Goal: Use online tool/utility

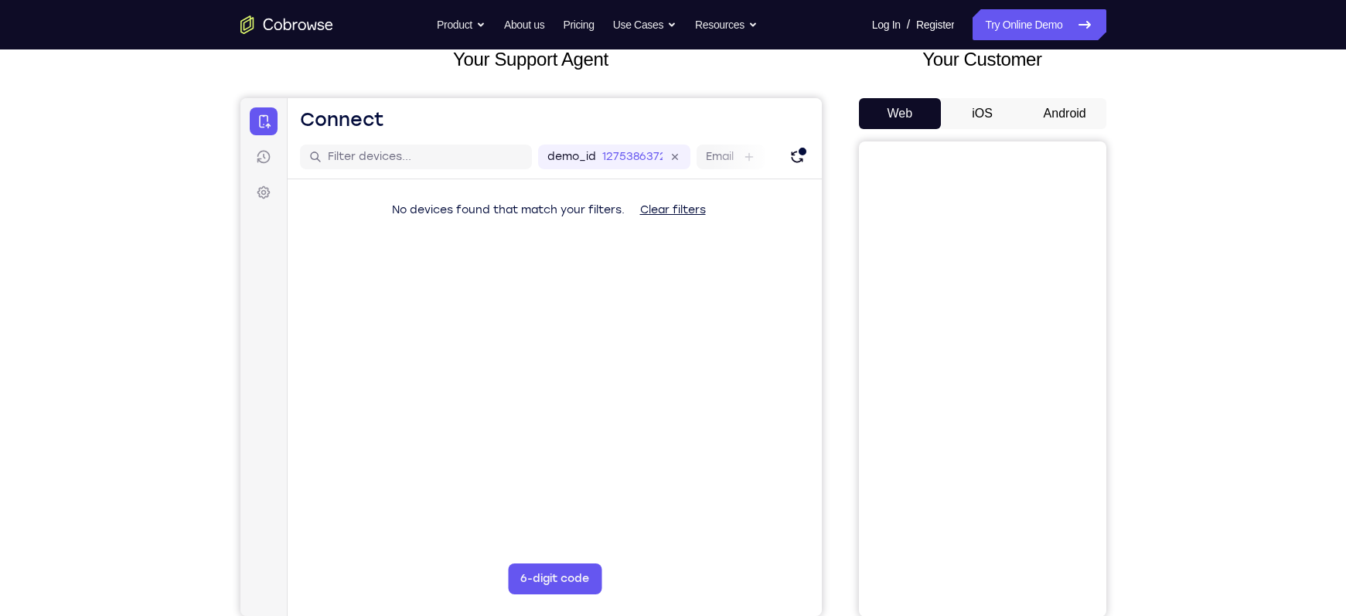
click at [1051, 109] on button "Android" at bounding box center [1065, 113] width 83 height 31
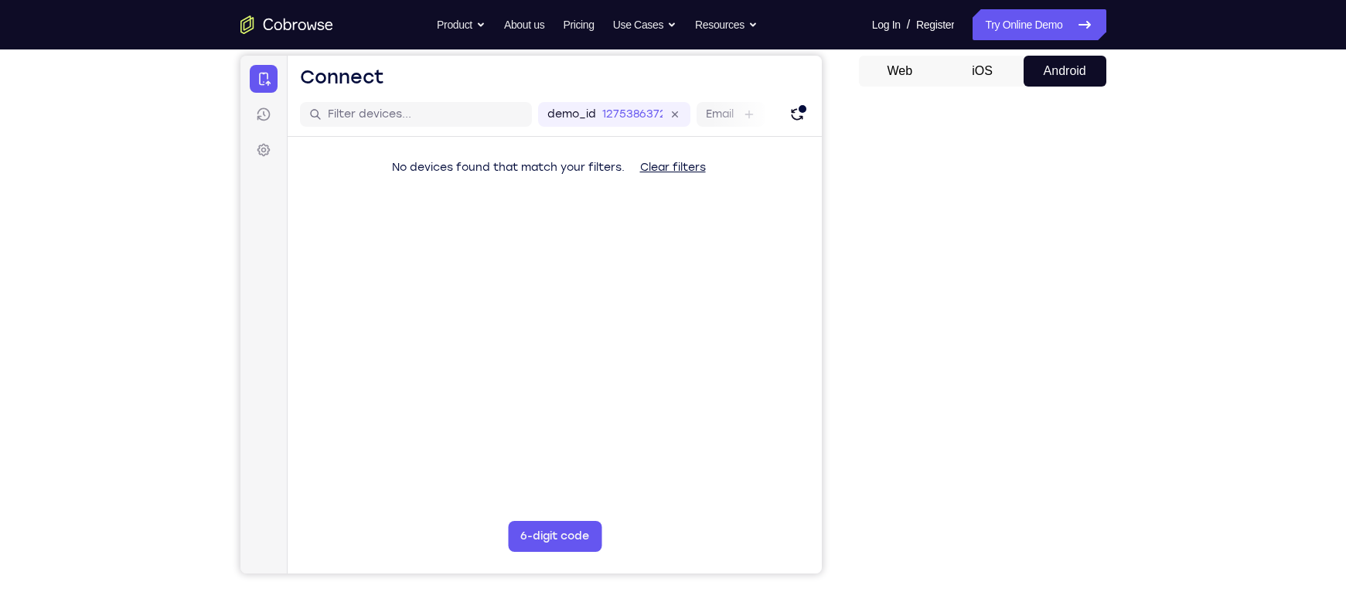
scroll to position [146, 0]
click at [989, 55] on button "iOS" at bounding box center [982, 70] width 83 height 31
click at [1064, 68] on button "Android" at bounding box center [1065, 70] width 83 height 31
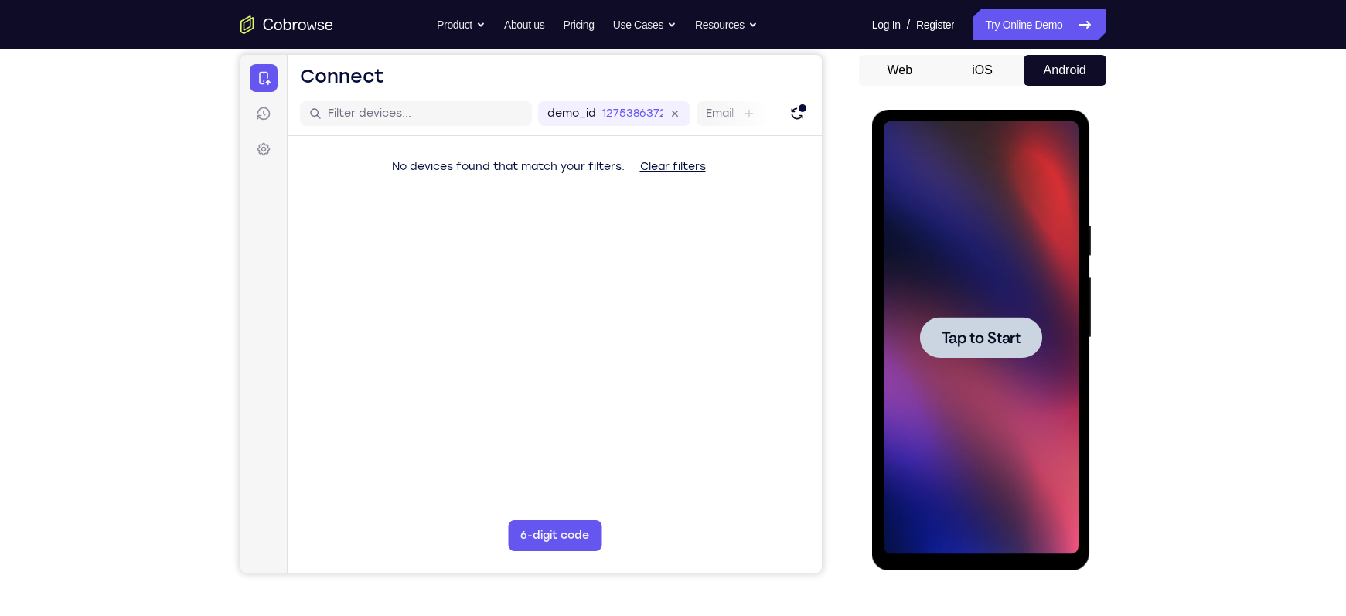
scroll to position [0, 0]
click at [994, 309] on div at bounding box center [981, 337] width 195 height 433
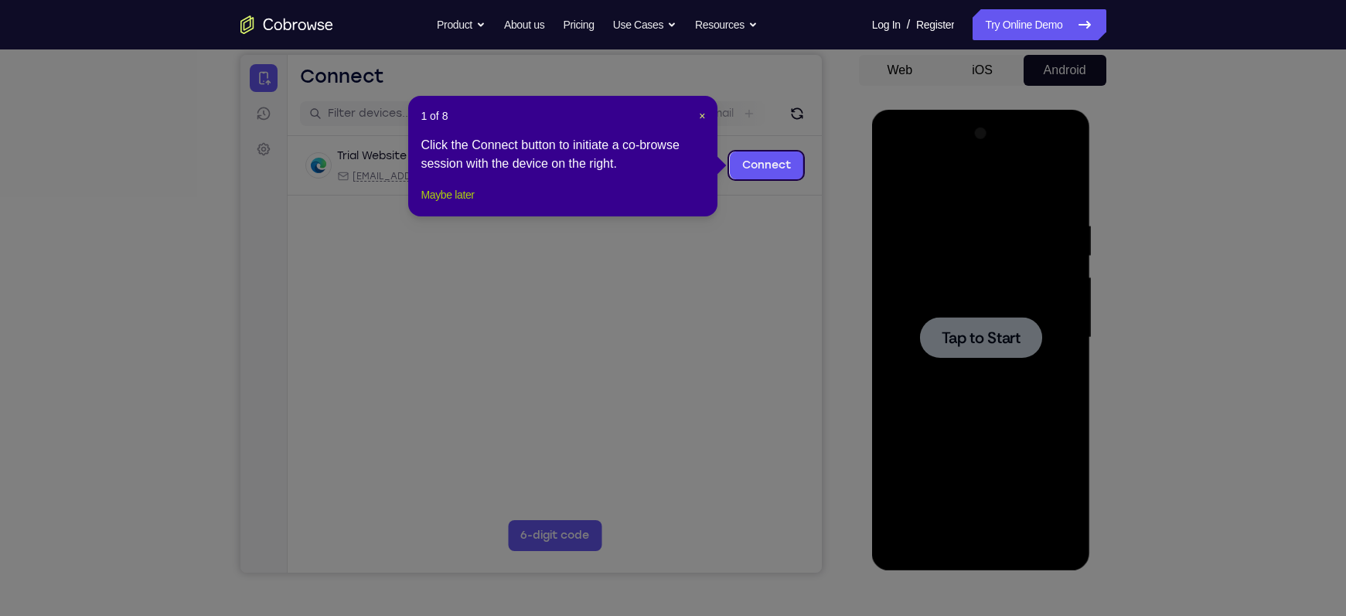
click at [430, 204] on button "Maybe later" at bounding box center [447, 195] width 53 height 19
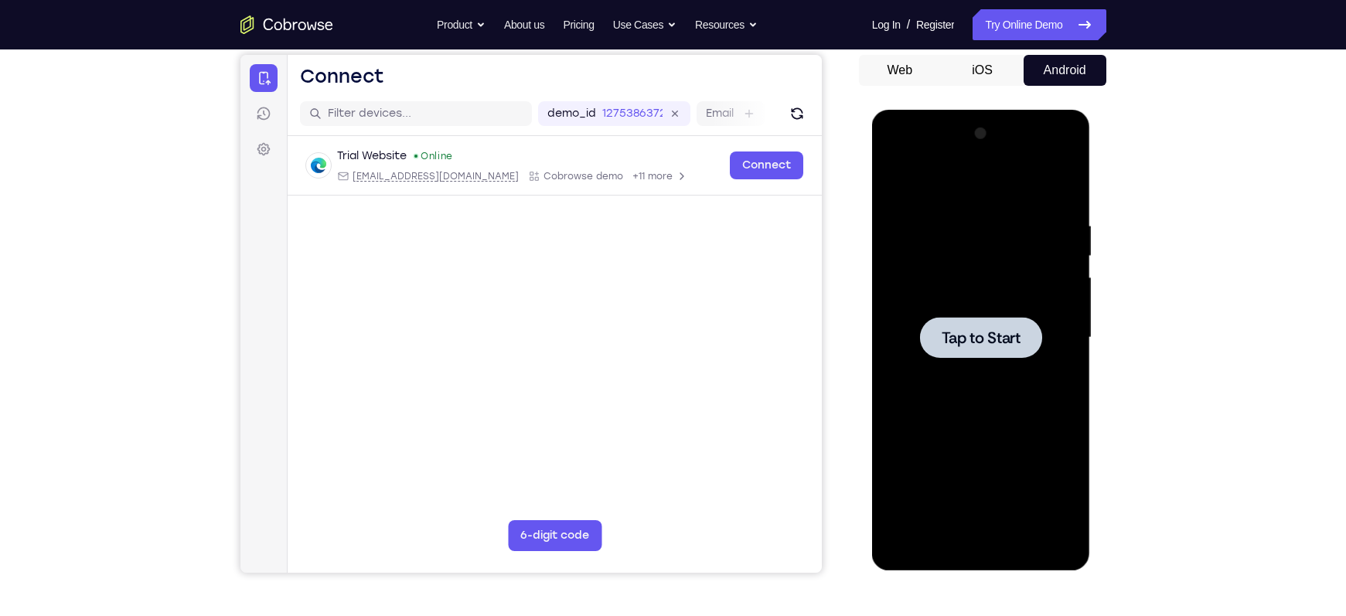
click at [965, 330] on span "Tap to Start" at bounding box center [981, 337] width 79 height 15
click at [977, 537] on div at bounding box center [981, 337] width 195 height 433
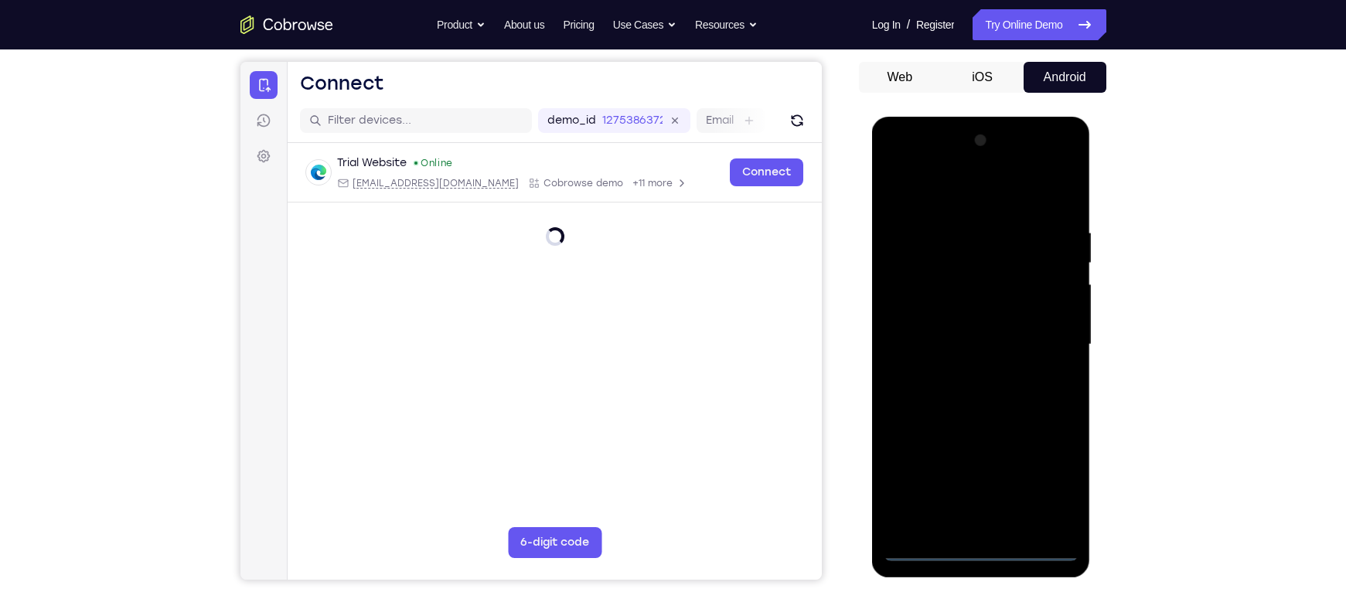
click at [987, 548] on div at bounding box center [981, 344] width 195 height 433
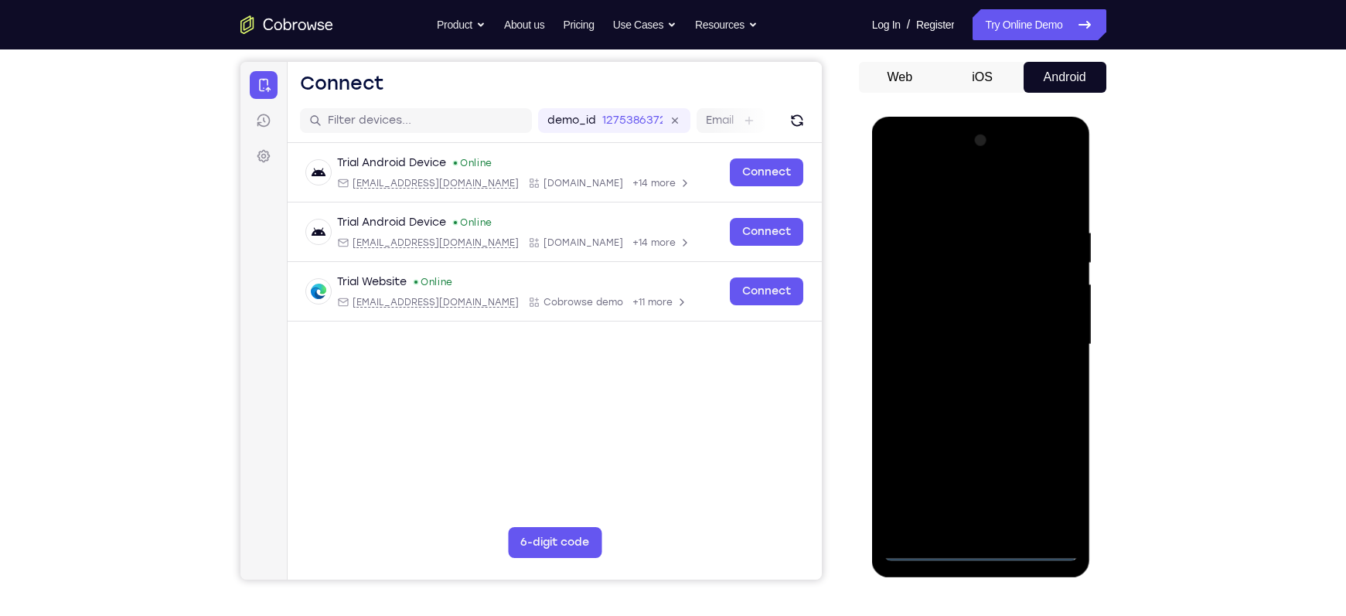
click at [1050, 486] on div at bounding box center [981, 344] width 195 height 433
click at [922, 195] on div at bounding box center [981, 344] width 195 height 433
click at [1044, 333] on div at bounding box center [981, 344] width 195 height 433
click at [970, 371] on div at bounding box center [981, 344] width 195 height 433
click at [940, 334] on div at bounding box center [981, 344] width 195 height 433
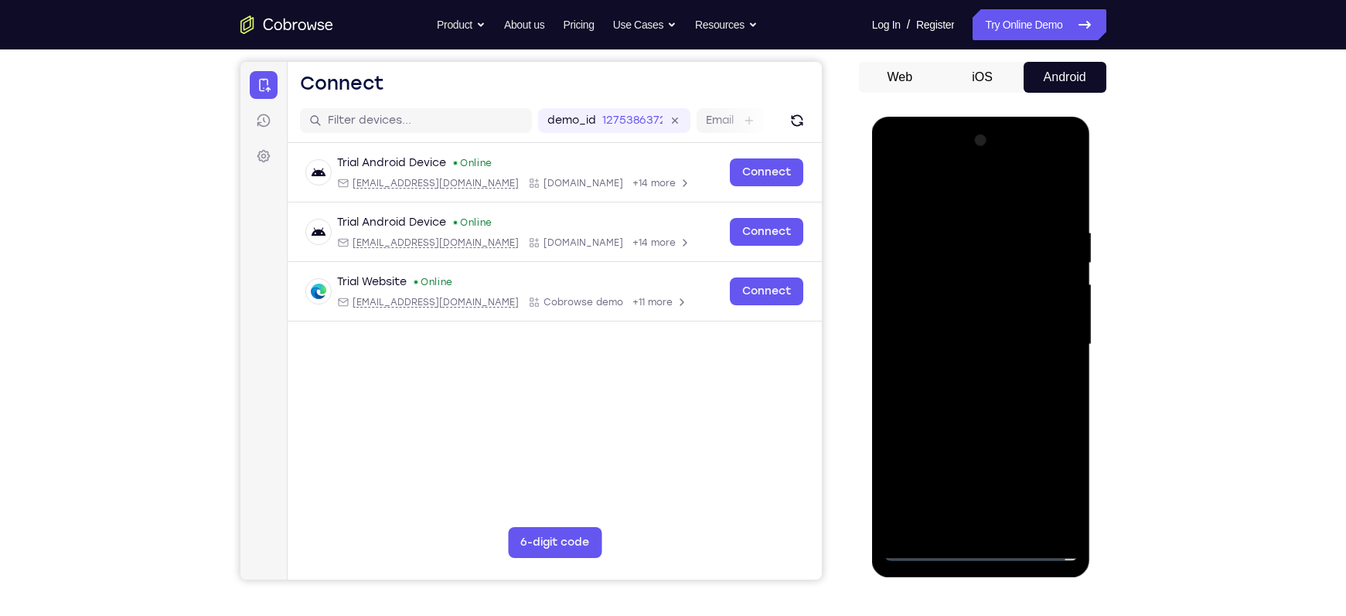
click at [933, 352] on div at bounding box center [981, 344] width 195 height 433
click at [929, 343] on div at bounding box center [981, 344] width 195 height 433
click at [1063, 213] on div at bounding box center [981, 344] width 195 height 433
drag, startPoint x: 950, startPoint y: 200, endPoint x: 925, endPoint y: 152, distance: 55.0
click at [925, 152] on div at bounding box center [981, 344] width 195 height 433
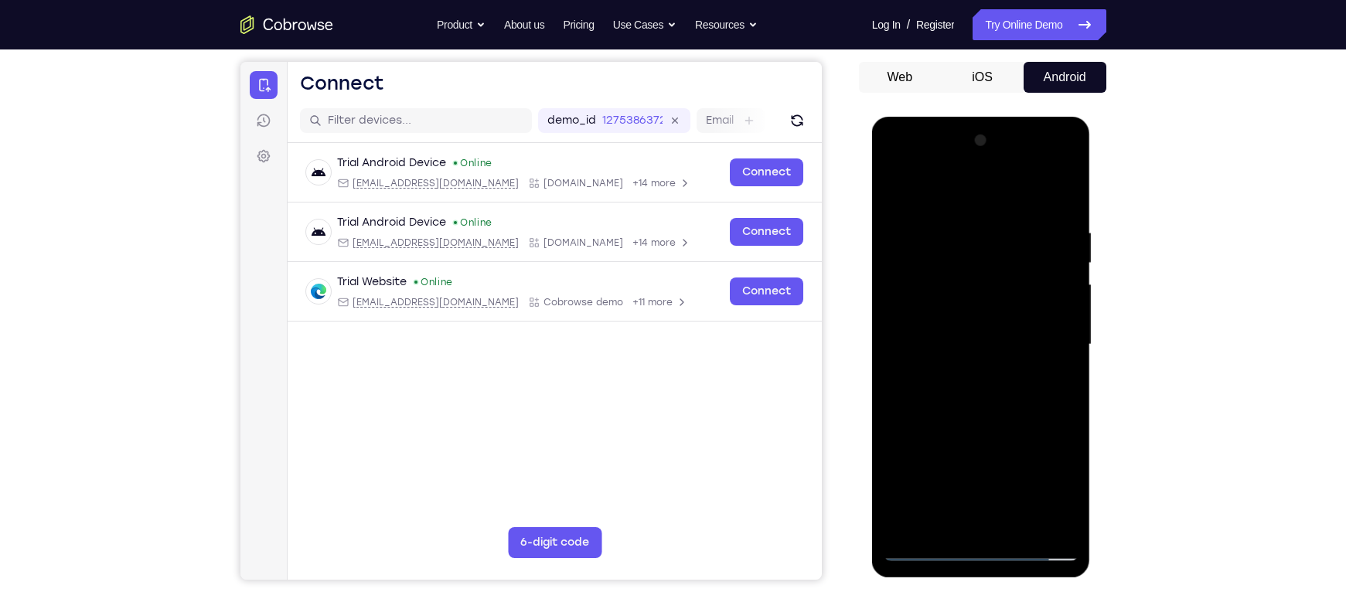
click at [1053, 230] on div at bounding box center [981, 344] width 195 height 433
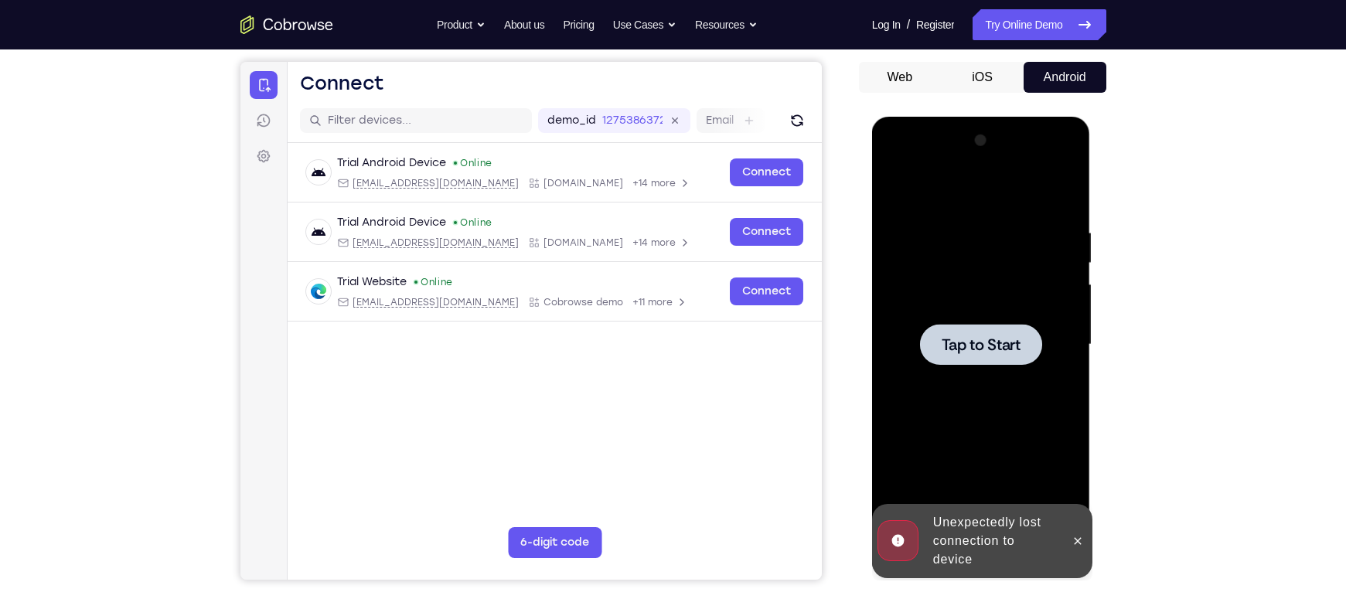
click at [1010, 373] on div at bounding box center [981, 344] width 195 height 433
